Goal: Transaction & Acquisition: Purchase product/service

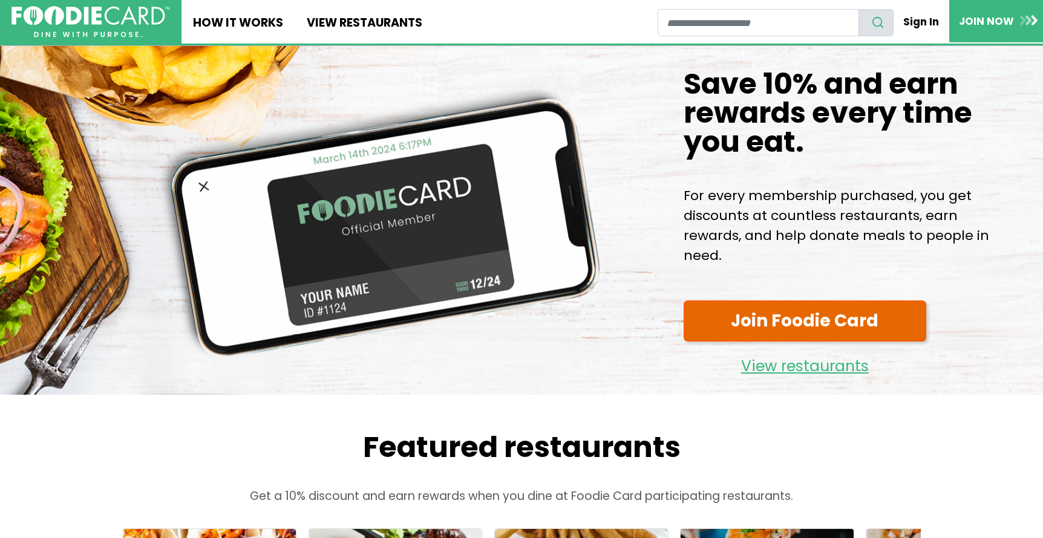
click at [783, 322] on link "Join Foodie Card" at bounding box center [804, 322] width 243 height 42
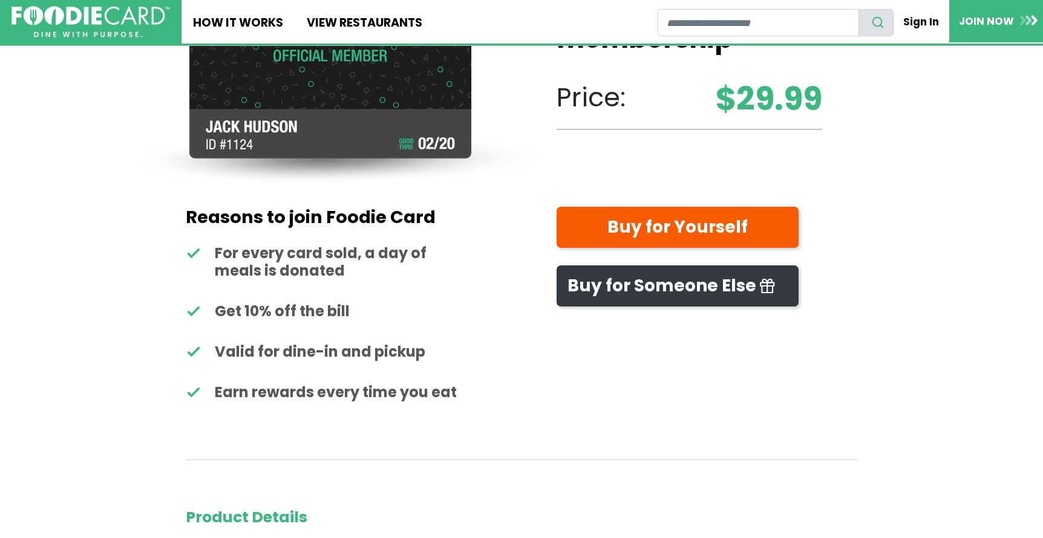
scroll to position [97, 0]
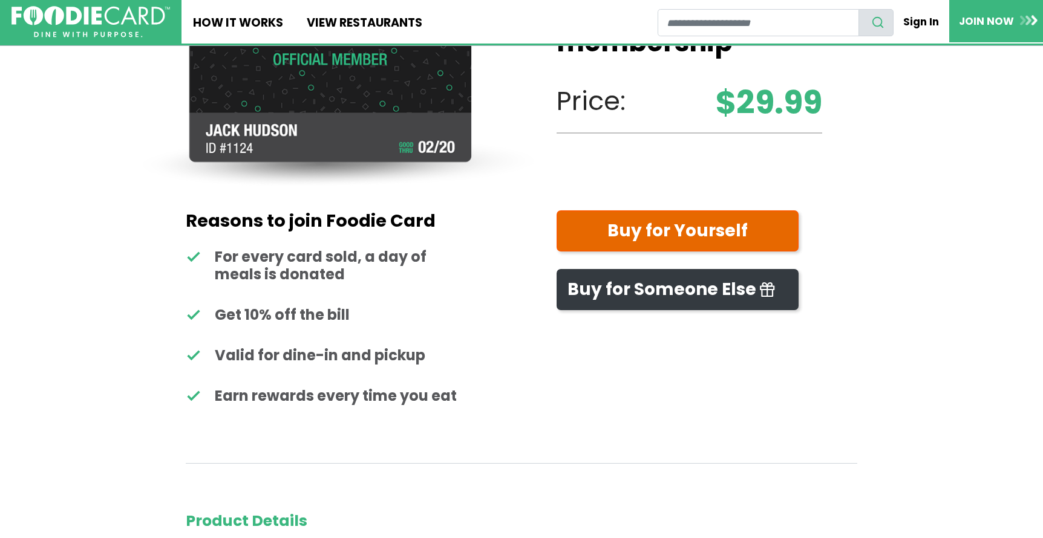
click at [621, 238] on link "Buy for Yourself" at bounding box center [677, 231] width 242 height 42
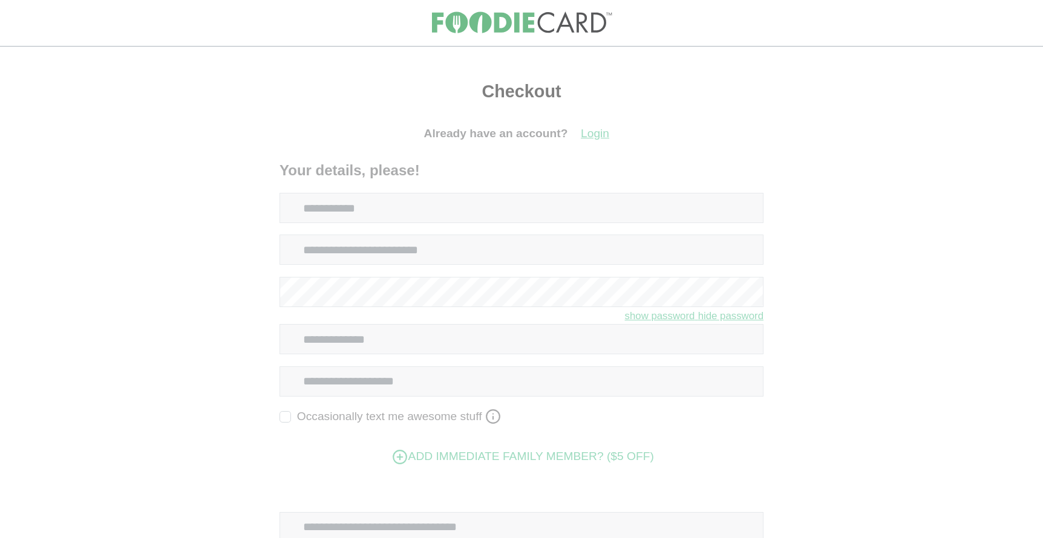
select select
